Goal: Navigation & Orientation: Find specific page/section

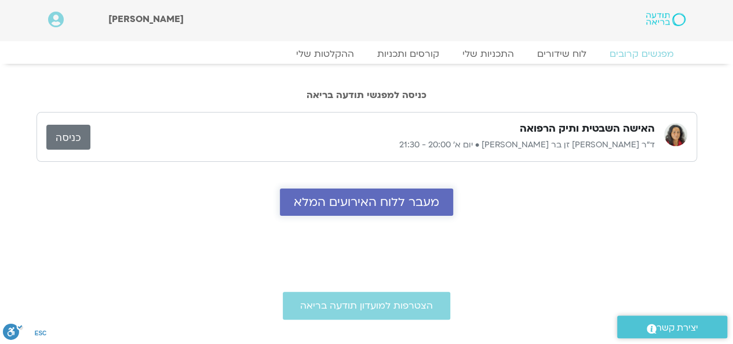
click at [401, 203] on span "מעבר ללוח האירועים המלא" at bounding box center [366, 201] width 145 height 13
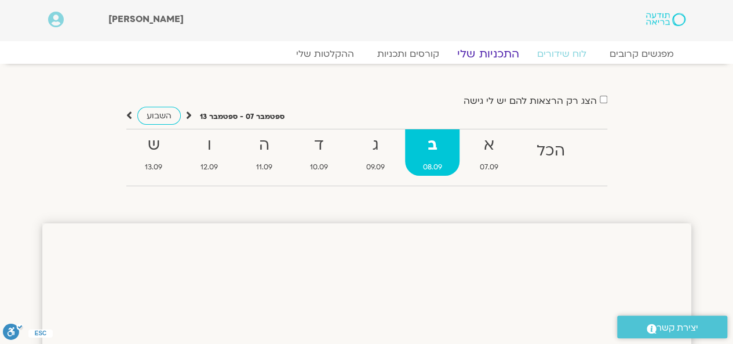
click at [476, 53] on link "התכניות שלי" at bounding box center [488, 54] width 90 height 14
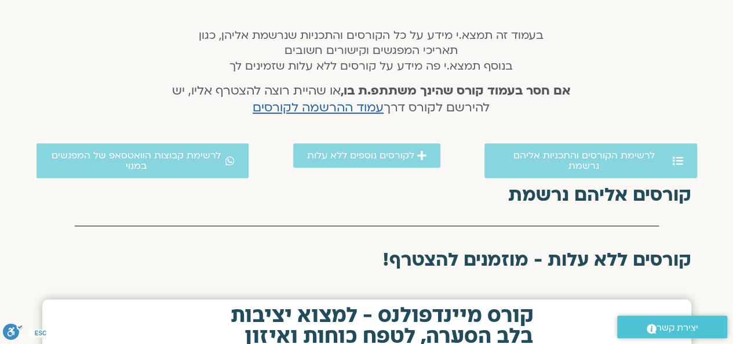
scroll to position [116, 0]
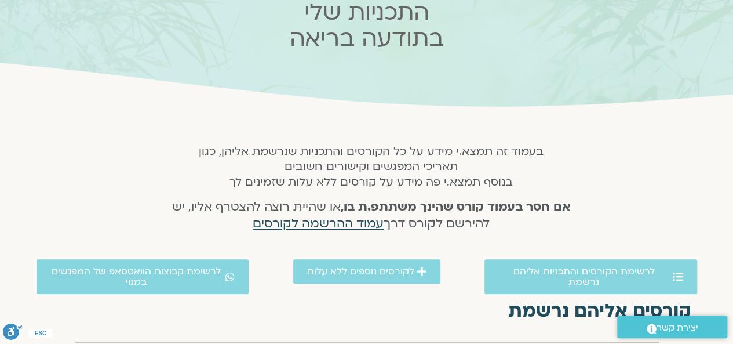
click at [327, 223] on span "עמוד ההרשמה לקורסים" at bounding box center [318, 223] width 131 height 17
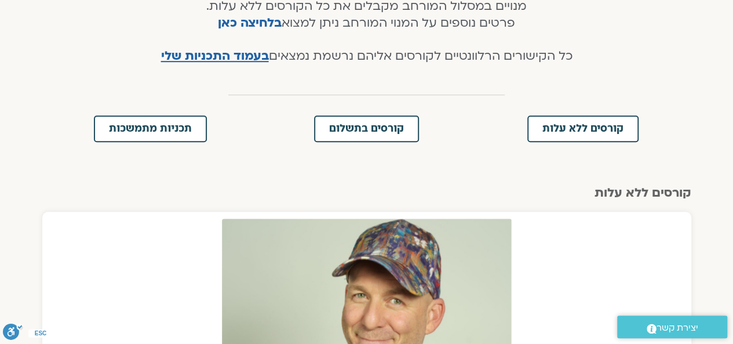
scroll to position [348, 0]
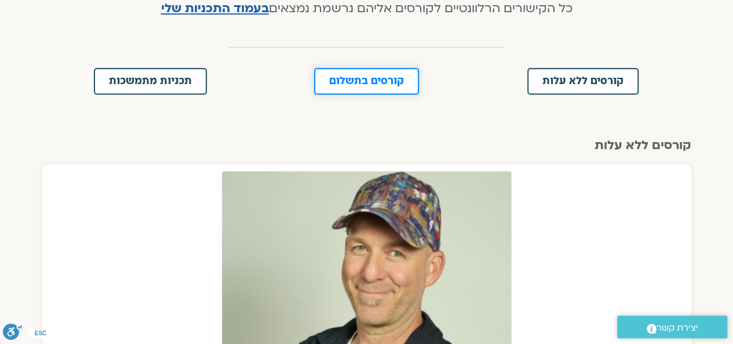
click at [357, 83] on span "קורסים בתשלום" at bounding box center [366, 81] width 75 height 10
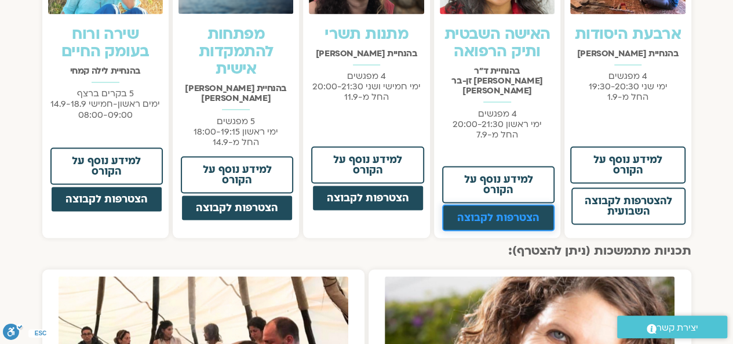
scroll to position [1003, 0]
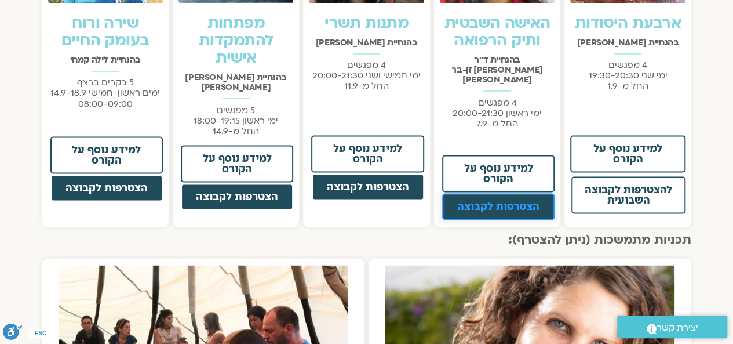
click at [483, 201] on span "הצטרפות לקבוצה" at bounding box center [498, 206] width 82 height 10
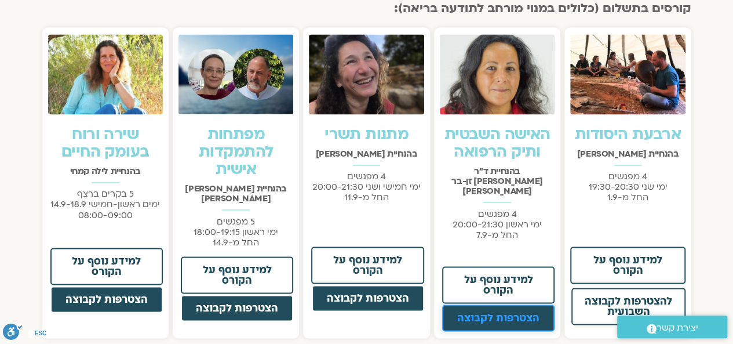
scroll to position [771, 0]
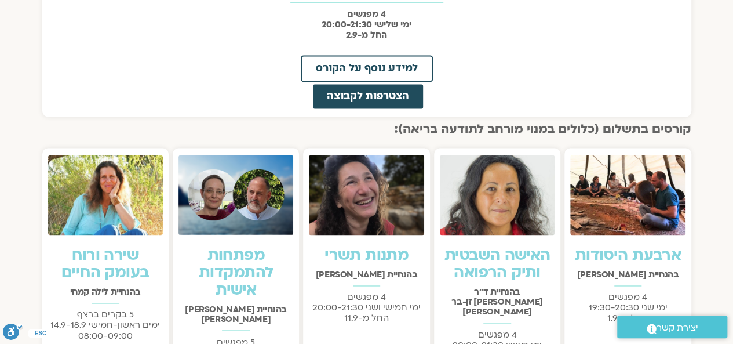
click at [634, 187] on img at bounding box center [627, 195] width 115 height 81
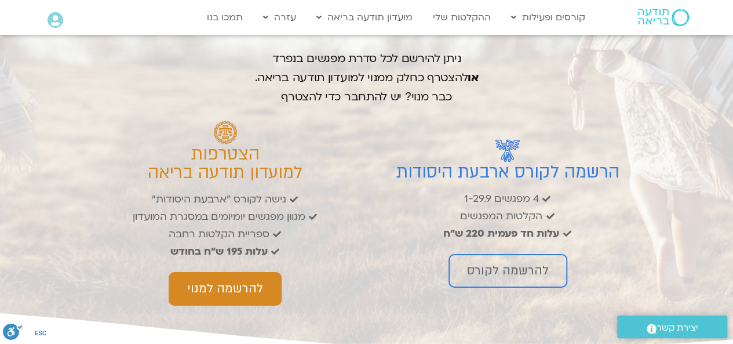
scroll to position [1739, 0]
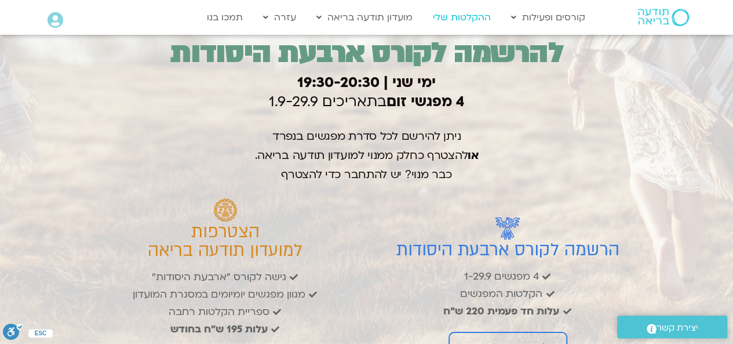
click at [452, 24] on link "ההקלטות שלי" at bounding box center [462, 17] width 70 height 22
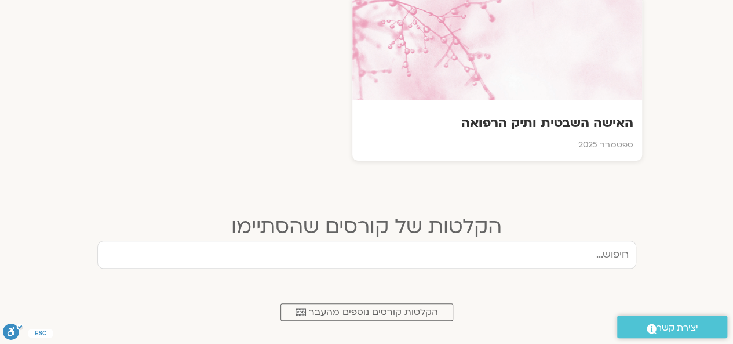
scroll to position [464, 0]
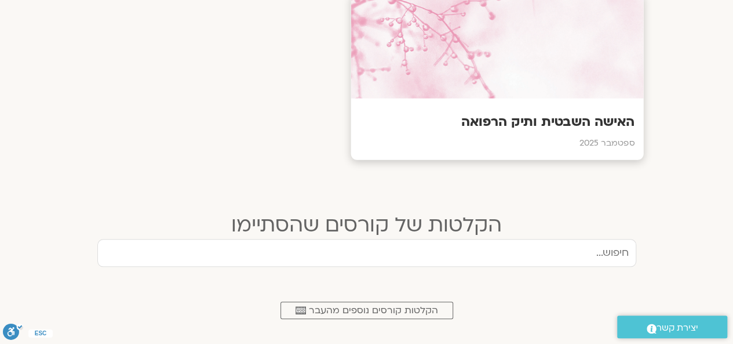
click at [532, 115] on h3 "האישה השבטית ותיק הרפואה" at bounding box center [496, 122] width 275 height 18
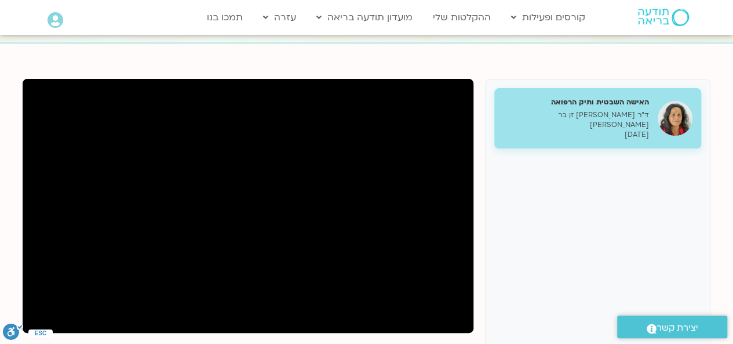
scroll to position [116, 0]
